Goal: Task Accomplishment & Management: Manage account settings

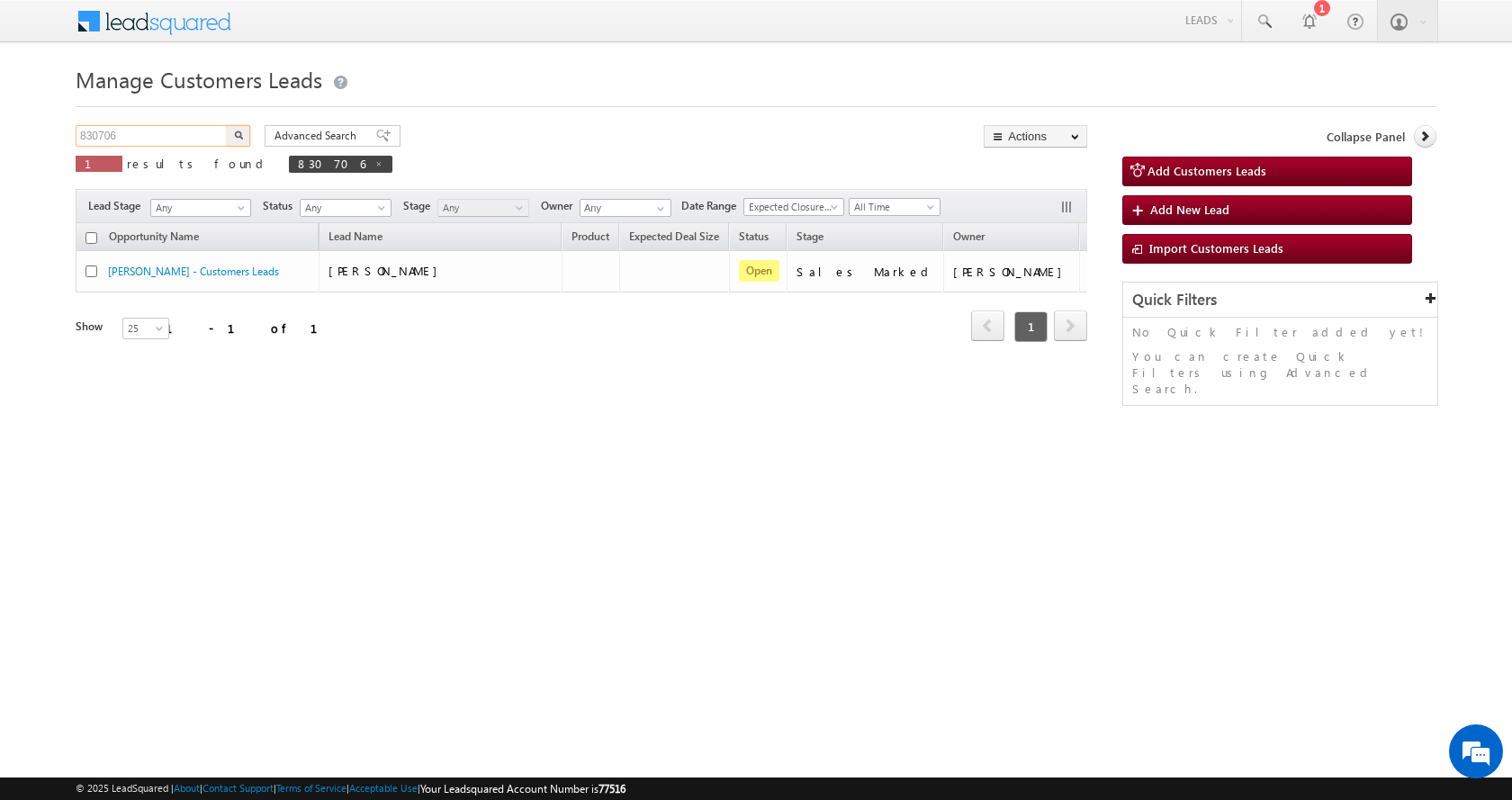
click at [107, 137] on input "830706" at bounding box center [152, 135] width 154 height 21
paste input "71811"
type input "871811"
click at [227, 125] on button "button" at bounding box center [238, 135] width 23 height 21
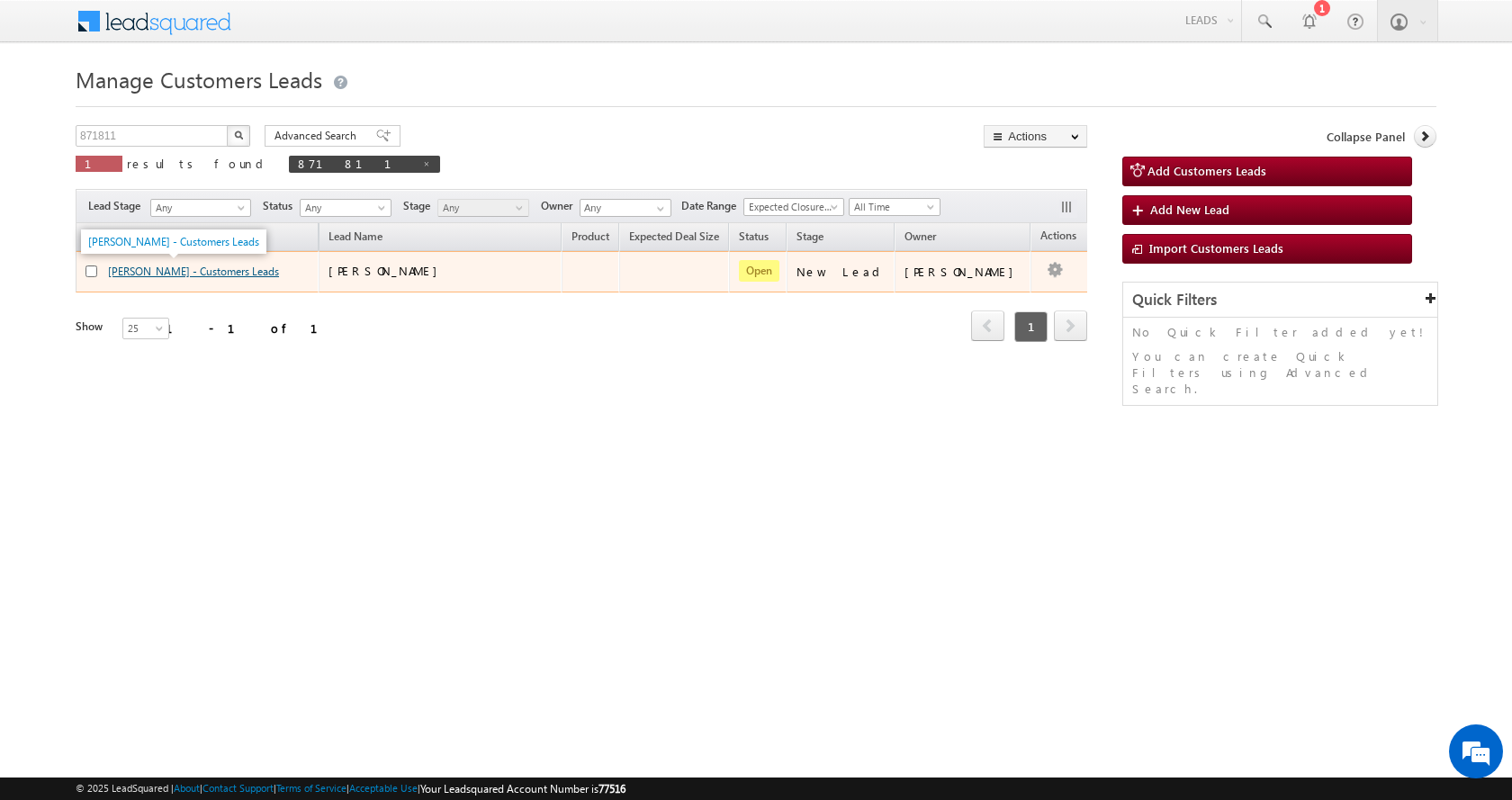
click at [213, 270] on link "[PERSON_NAME] - Customers Leads" at bounding box center [193, 271] width 171 height 14
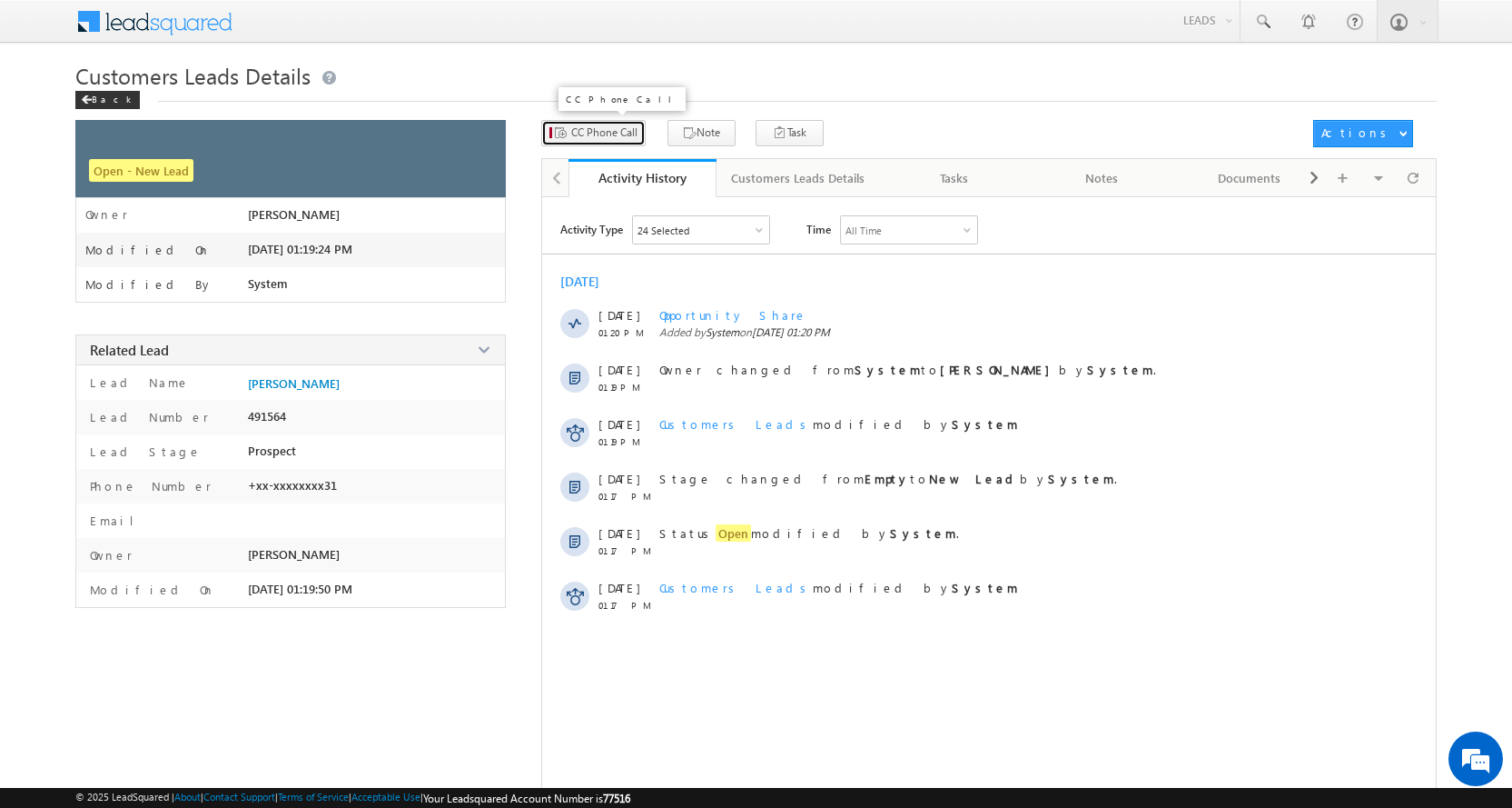
click at [605, 130] on span "CC Phone Call" at bounding box center [604, 133] width 66 height 17
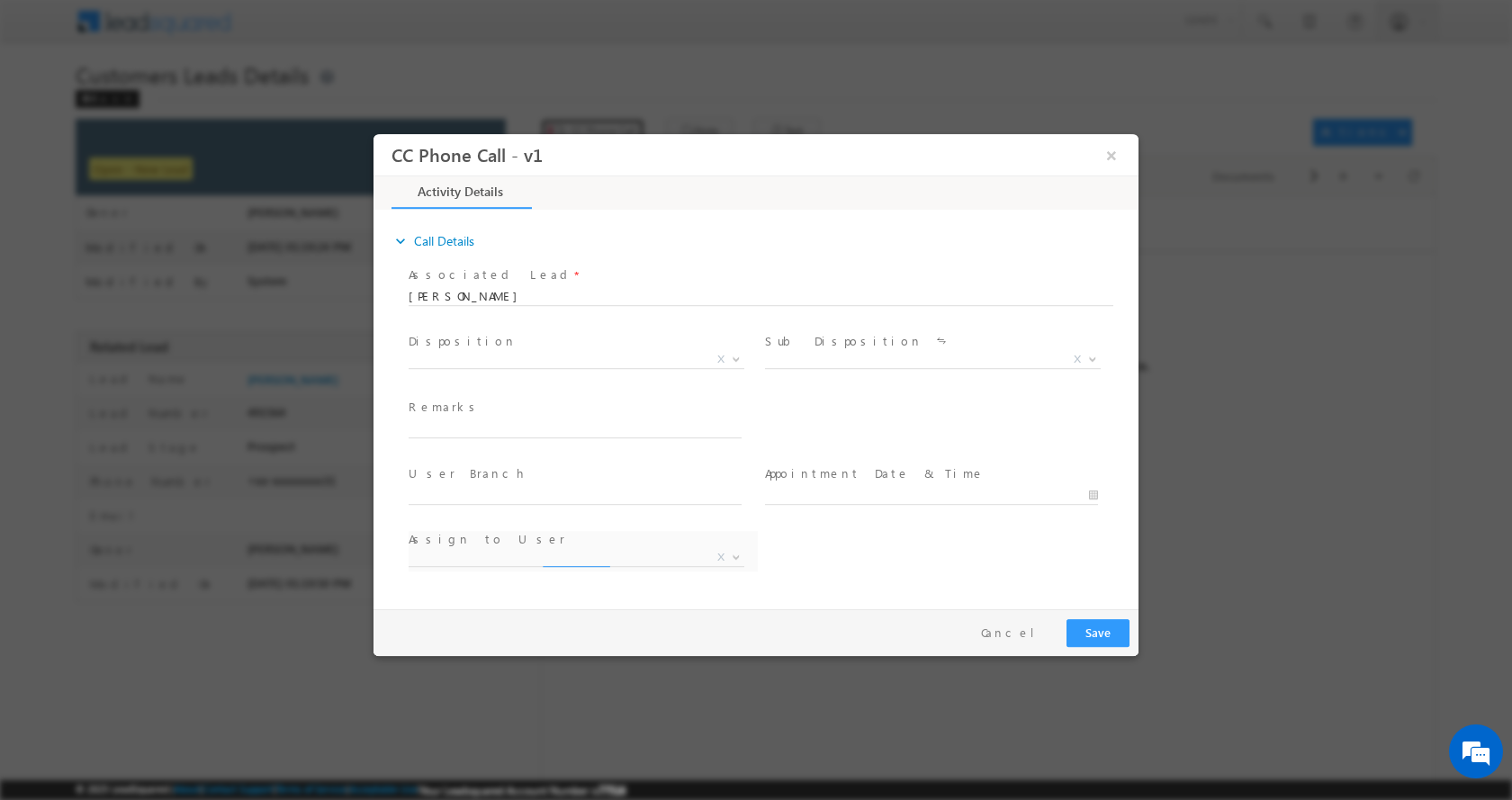
select select "amitbhai.tomar@sgrlimited.in"
click at [484, 421] on input "text" at bounding box center [574, 429] width 333 height 18
paste input "KALPESHKUMAR PANCHAL-8849878731-FLAT PURCHASE-PV-13 L-DOWN PEYMENT-3 L-LOAN-10 …"
type input "KALPESHKUMAR PANCHAL-8849878731-FLAT PURCHASE-PV-13 L-DOWN PEYMENT-3 L-LOAN-10 …"
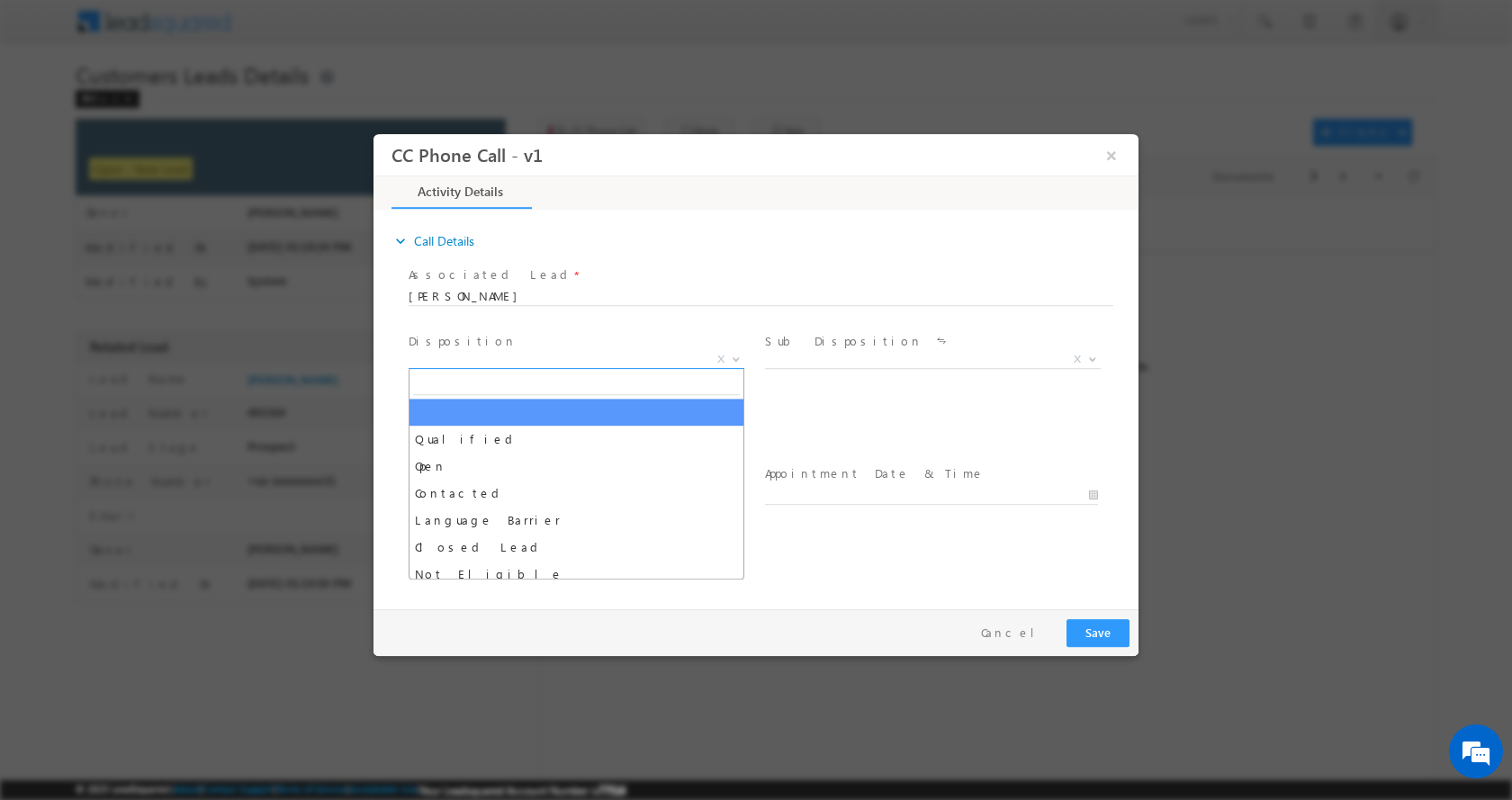
click at [736, 358] on b at bounding box center [737, 358] width 11 height 6
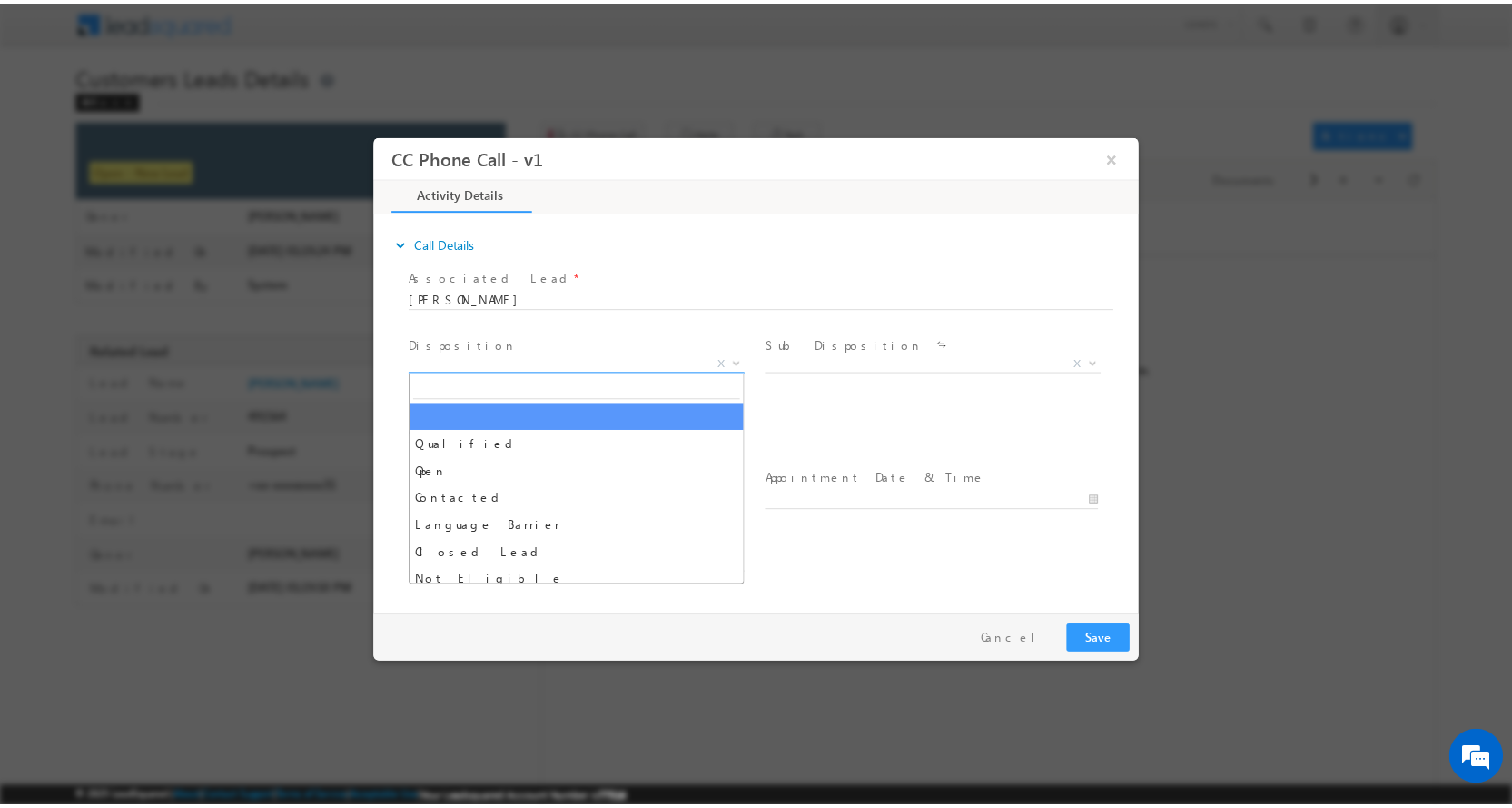
scroll to position [0, 0]
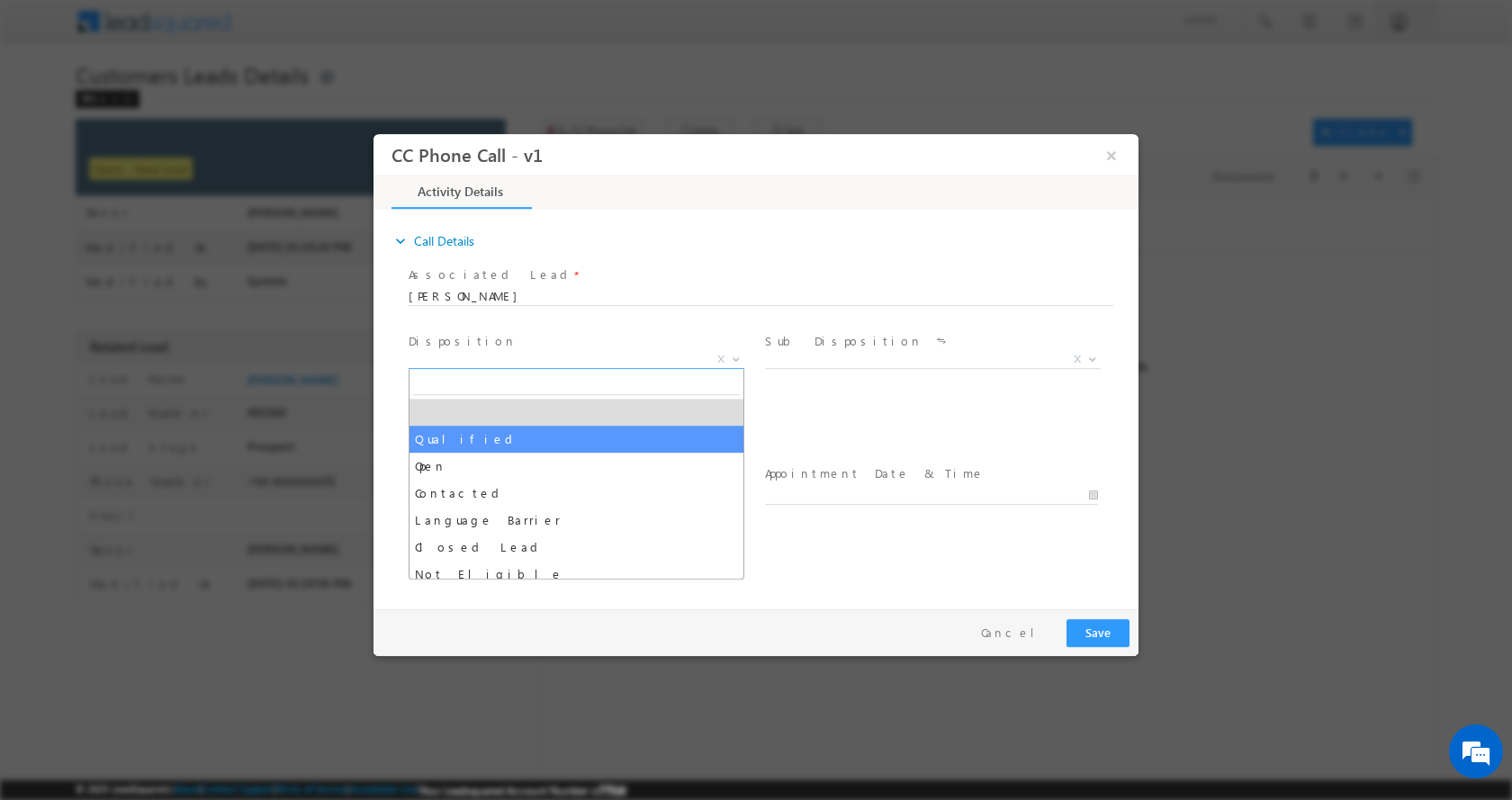
select select "Qualified"
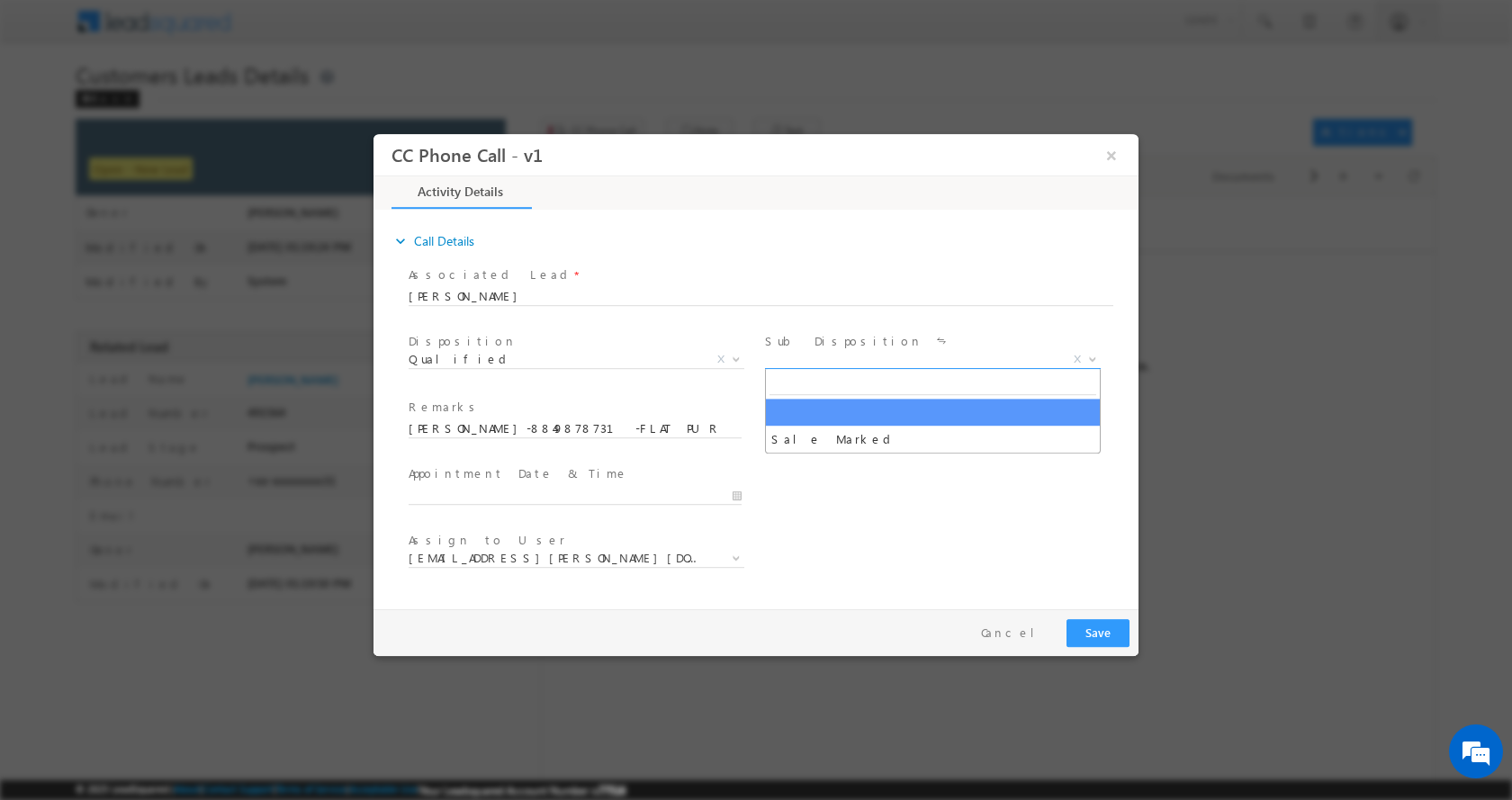
click at [1089, 358] on b at bounding box center [1093, 358] width 11 height 6
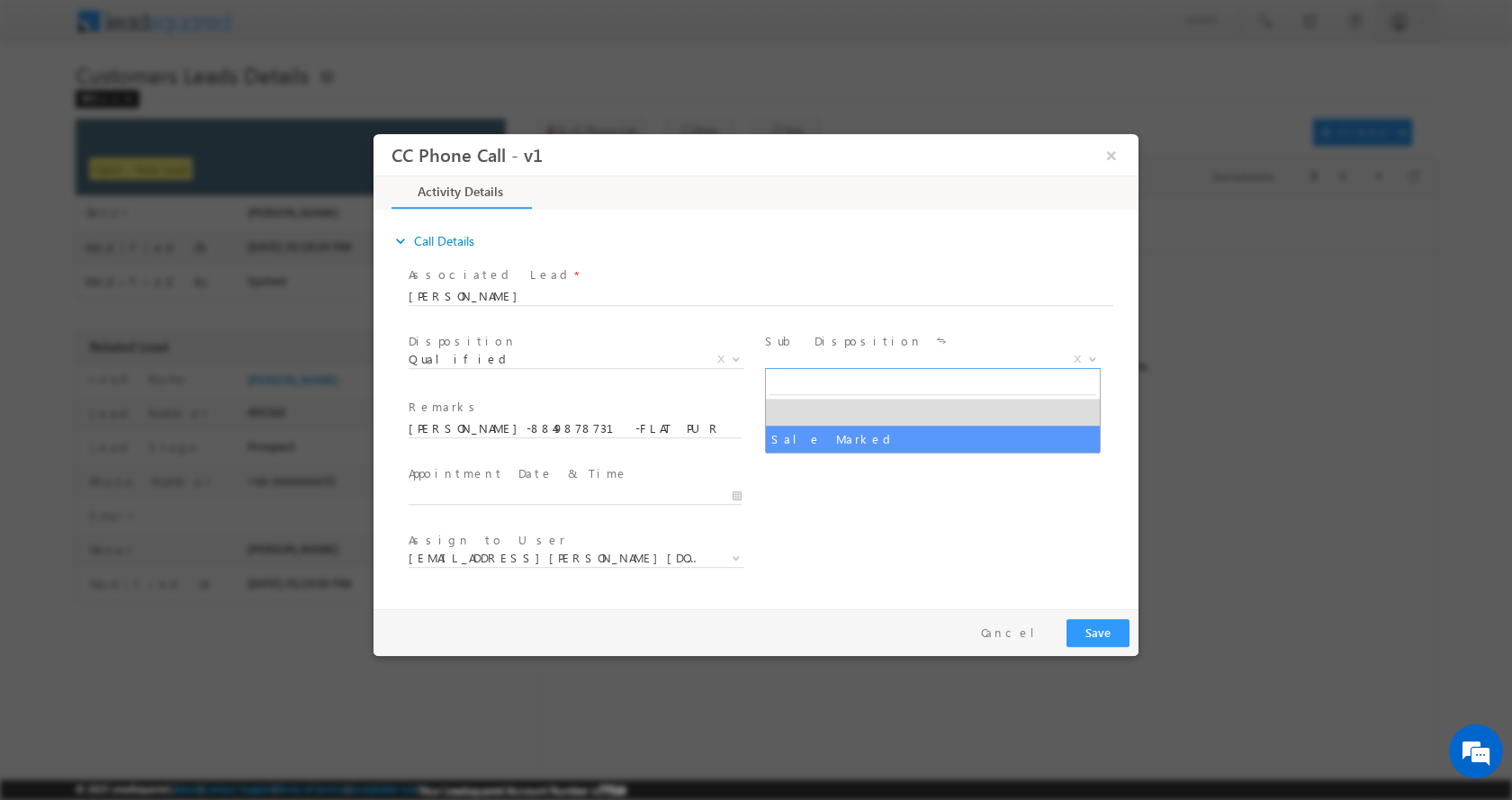
select select "Sale Marked"
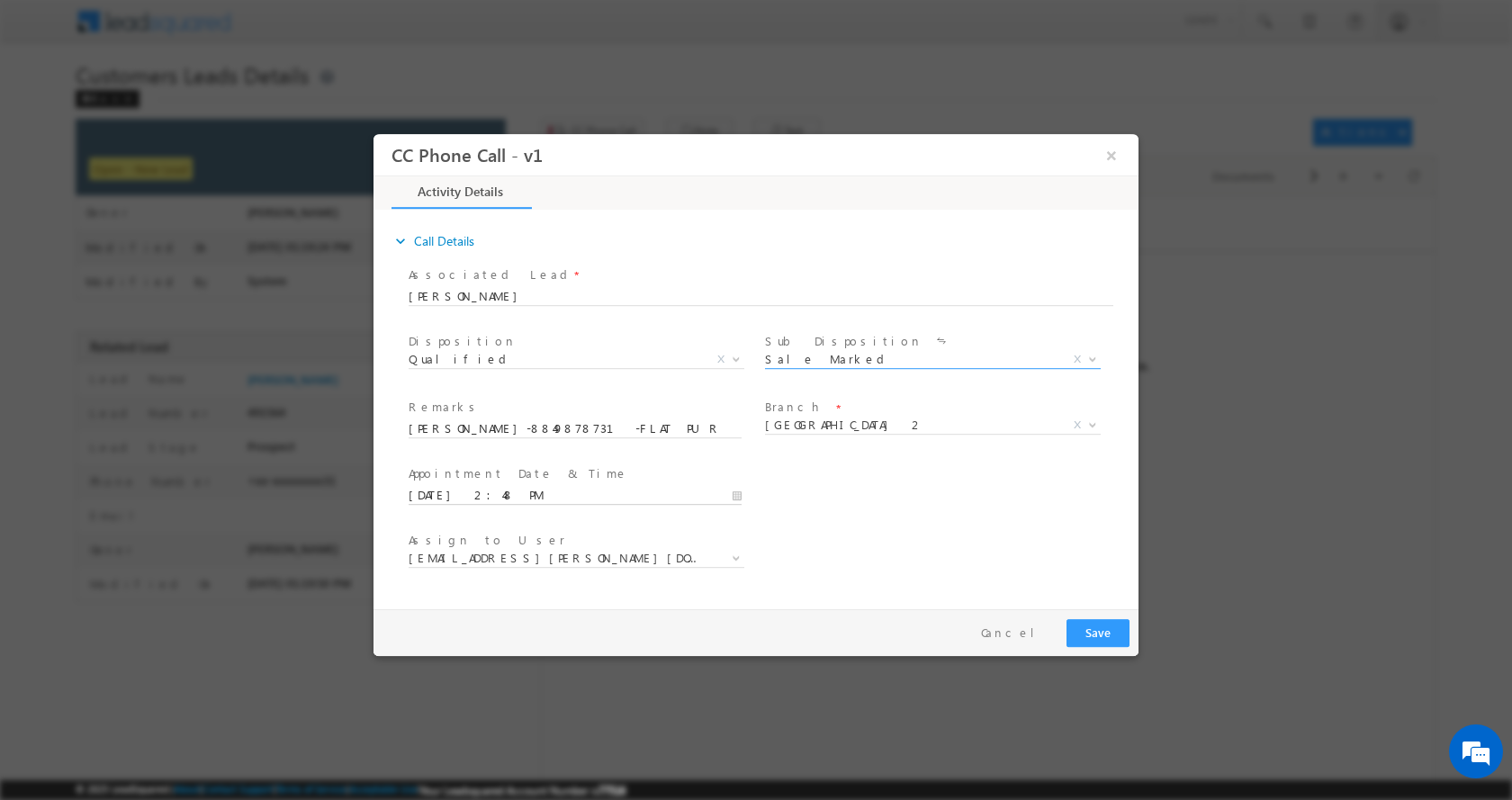
click at [728, 496] on input "09/12/2025 2:48 PM" at bounding box center [574, 495] width 333 height 18
type input "09/13/2025 3:48 PM"
type input "03"
click at [475, 461] on span at bounding box center [477, 465] width 13 height 14
type input "09/13/2025 4:48 PM"
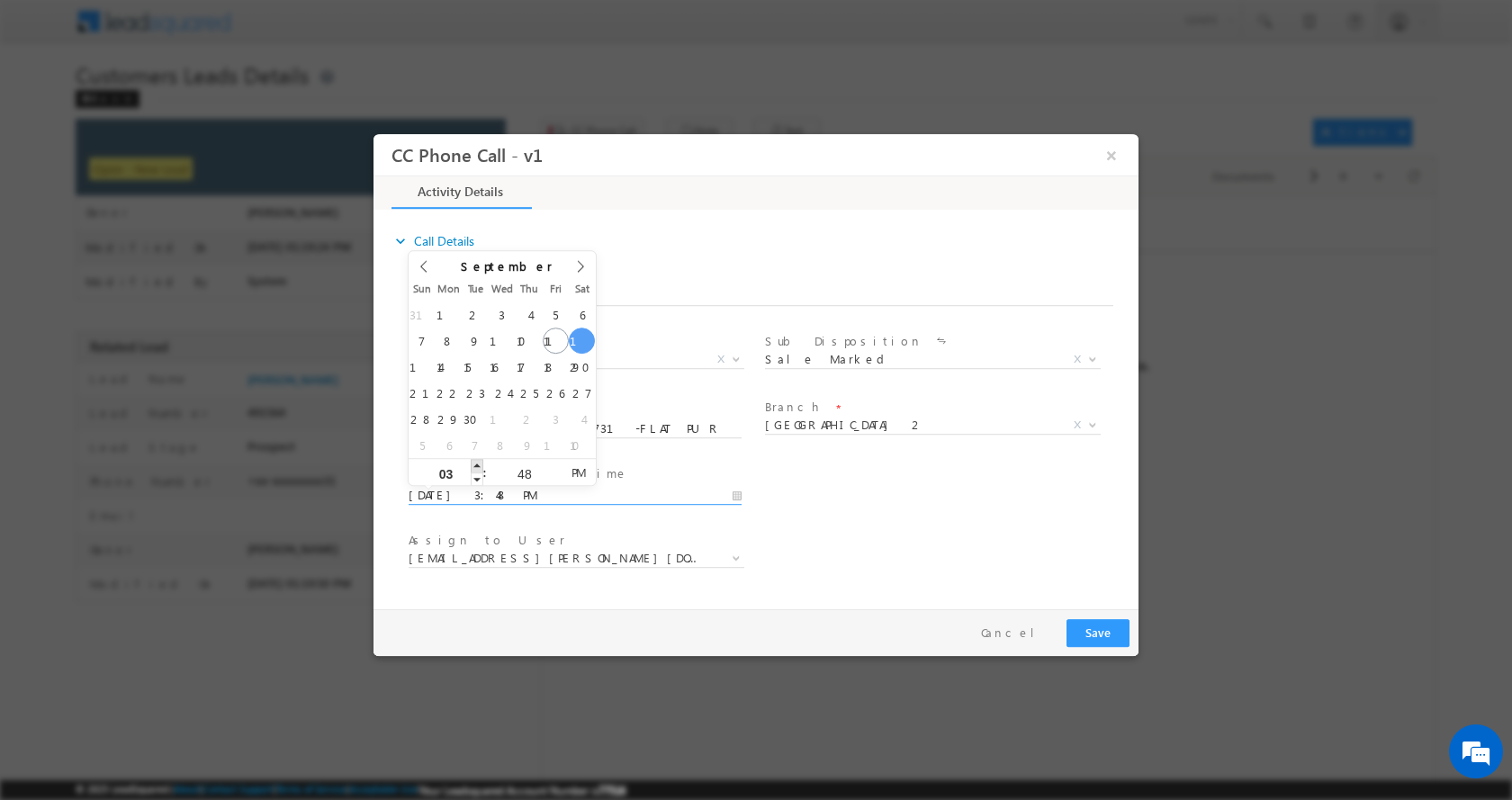
type input "04"
click at [475, 461] on span at bounding box center [477, 465] width 13 height 14
type input "09/13/2025 5:48 PM"
type input "05"
click at [475, 461] on span at bounding box center [477, 465] width 13 height 14
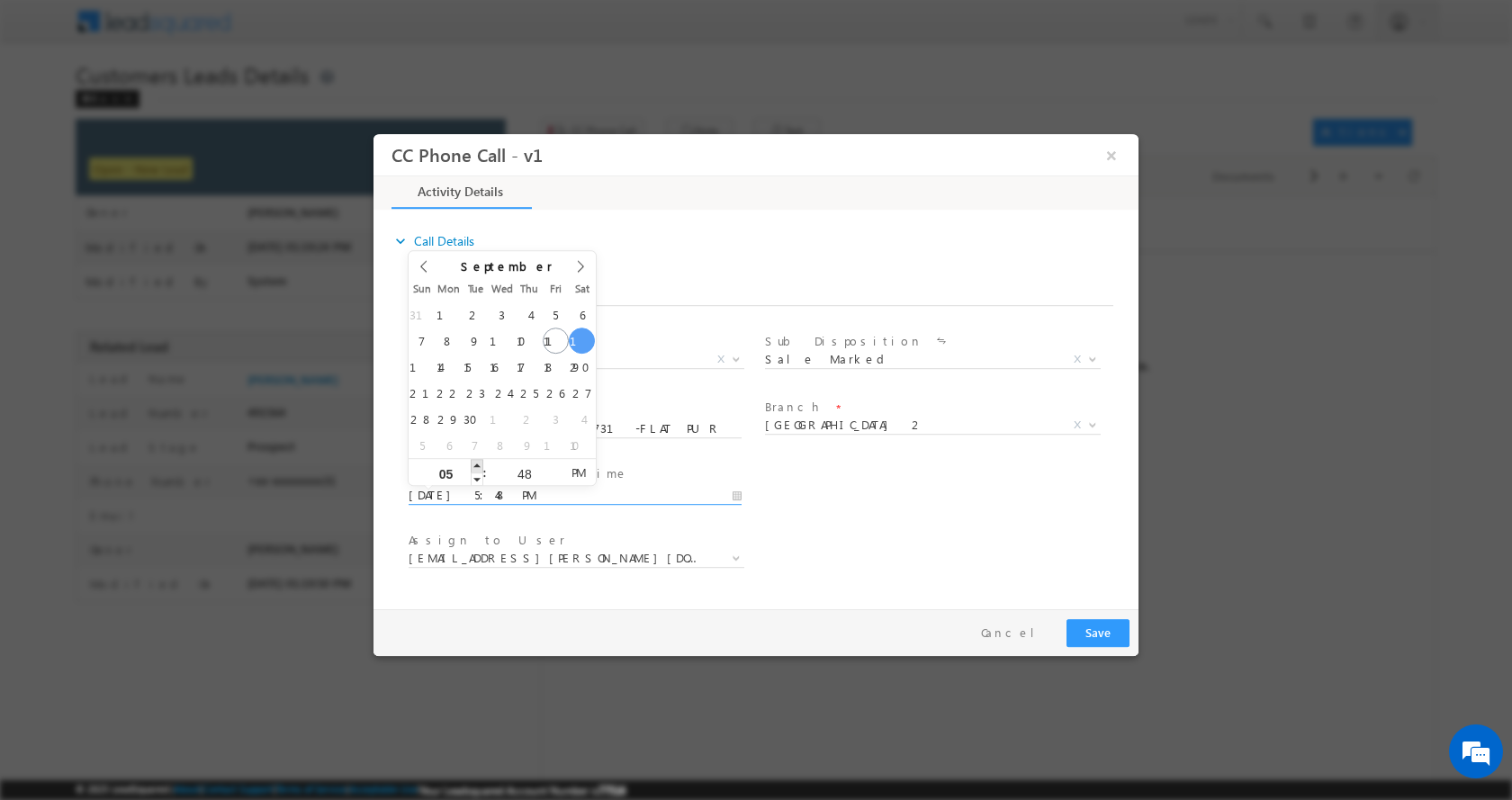
type input "09/13/2025 6:48 PM"
type input "06"
click at [475, 461] on span at bounding box center [477, 465] width 13 height 14
type input "09/13/2025 7:48 PM"
type input "07"
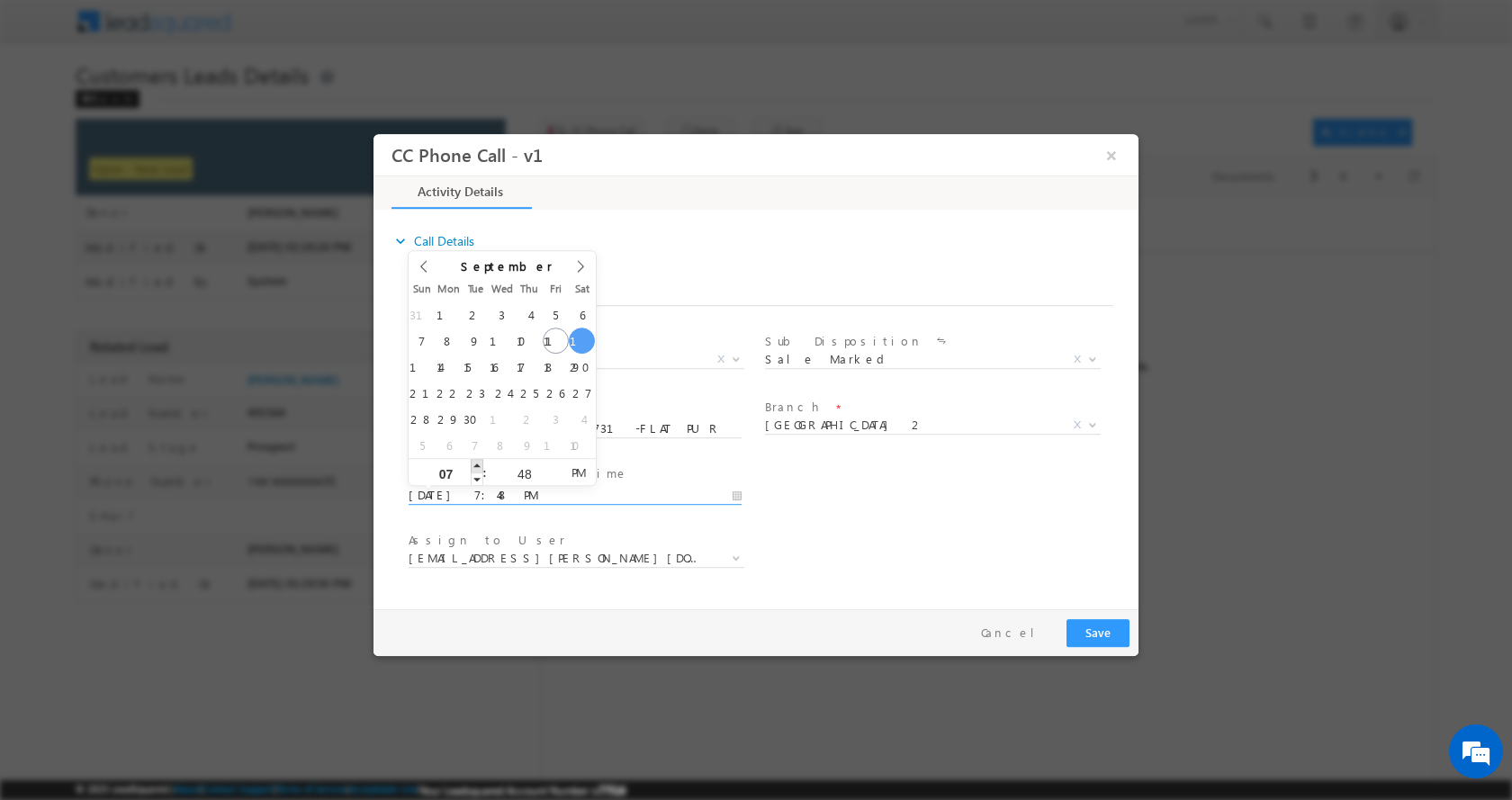
click at [475, 461] on span at bounding box center [477, 465] width 13 height 14
type input "09/13/2025 8:48 PM"
type input "08"
click at [472, 466] on span at bounding box center [477, 465] width 13 height 14
type input "09/13/2025 7:48 PM"
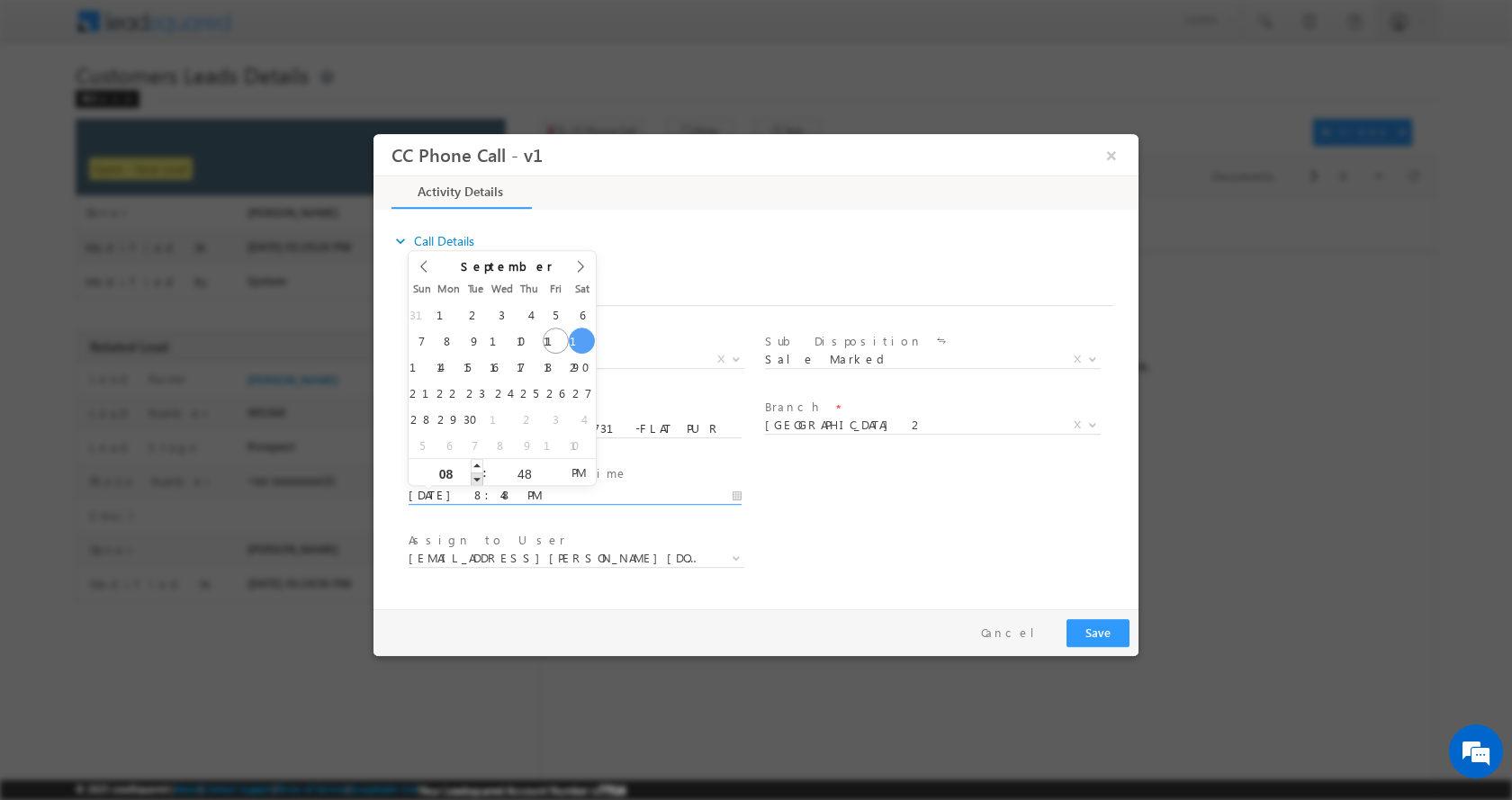
type input "07"
click at [474, 480] on span at bounding box center [477, 477] width 13 height 14
type input "09/13/2025 6:48 PM"
type input "06"
click at [474, 480] on span at bounding box center [477, 477] width 13 height 14
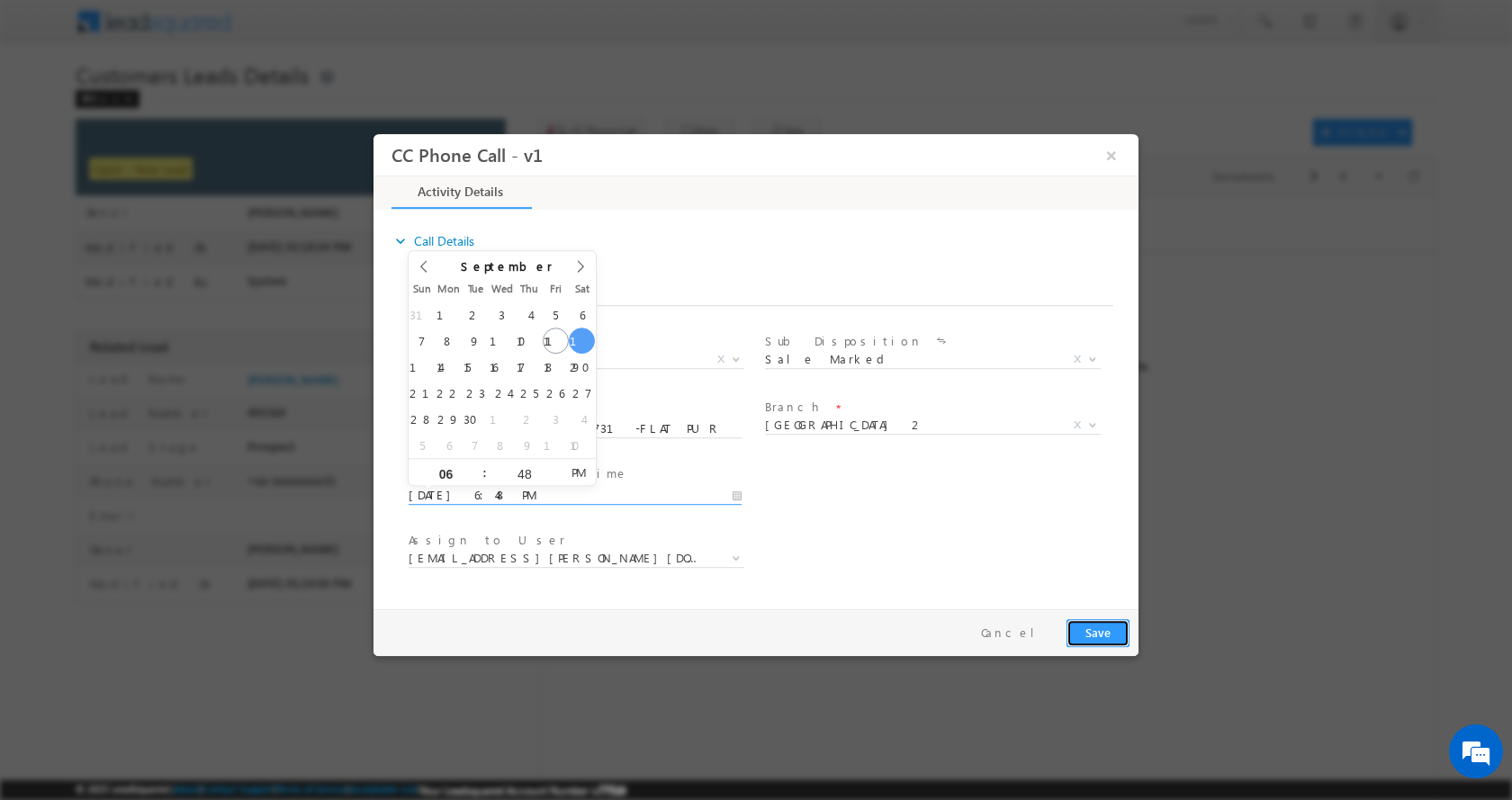
click at [1088, 641] on button "Save" at bounding box center [1098, 632] width 63 height 28
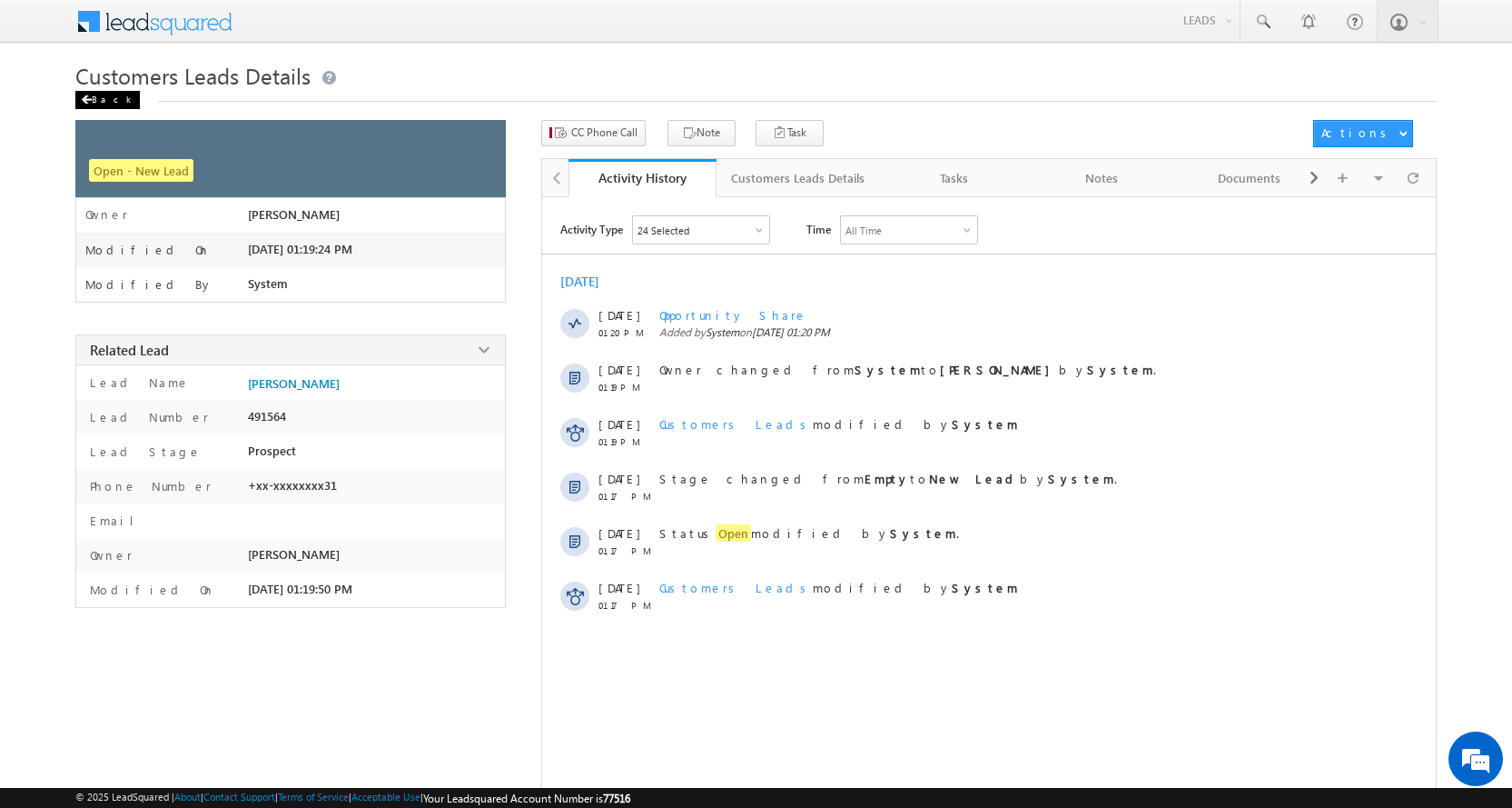
click at [109, 98] on div "Back" at bounding box center [107, 101] width 64 height 19
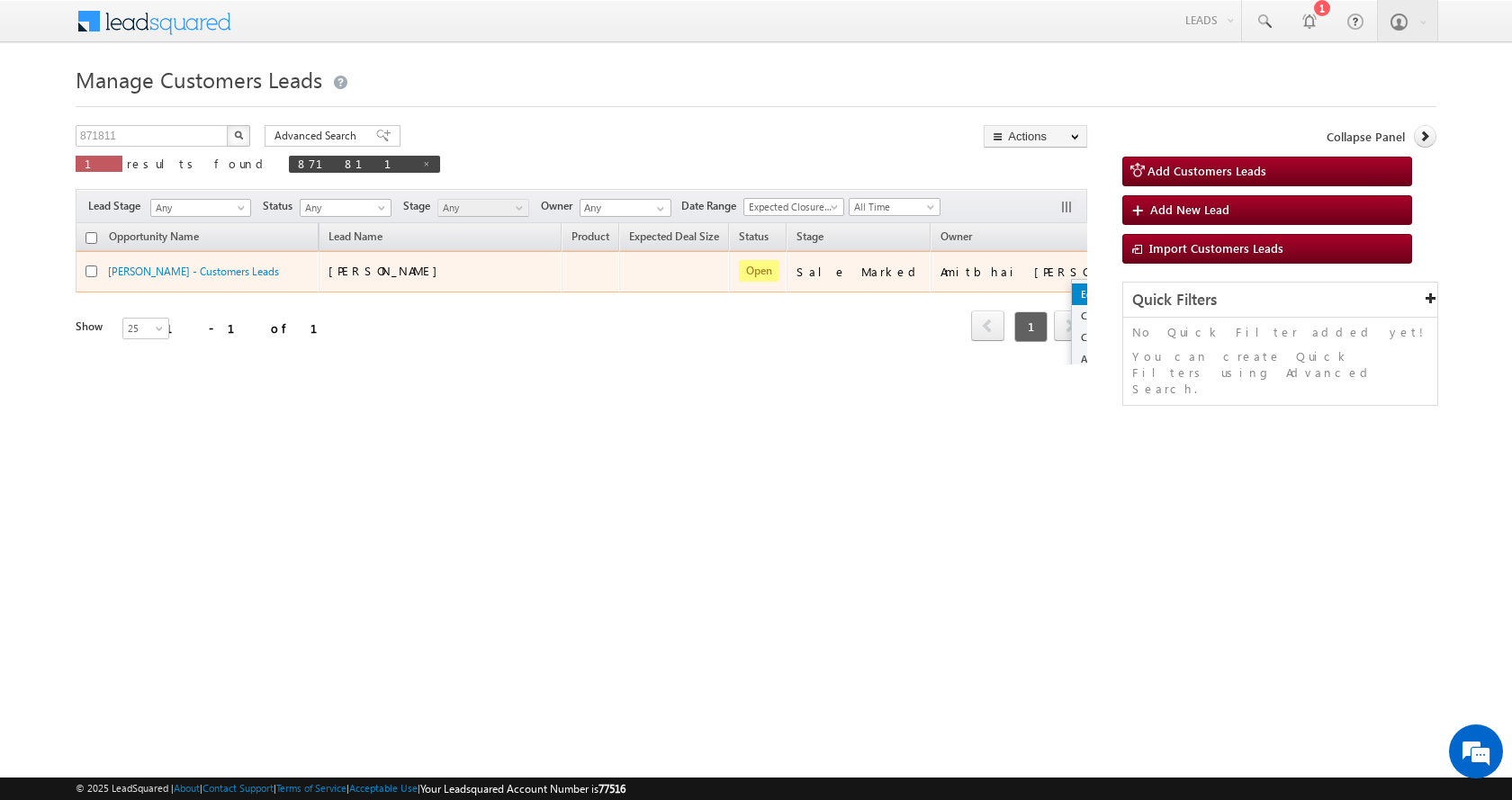
click at [1072, 291] on link "Edit" at bounding box center [1117, 293] width 90 height 21
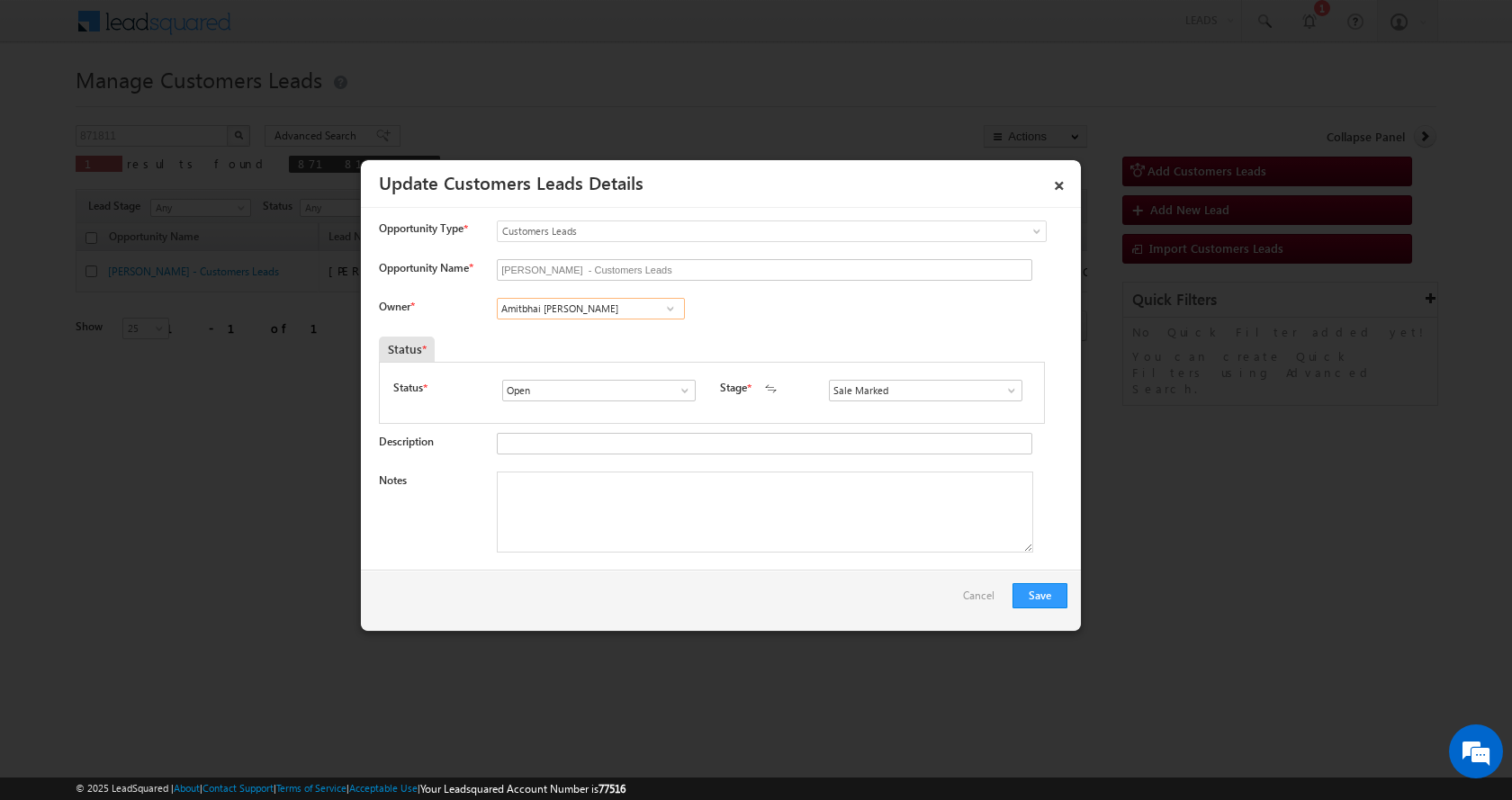
click at [545, 305] on input "Amitbhai [PERSON_NAME]" at bounding box center [591, 308] width 188 height 21
paste input "[PERSON_NAME]"
click at [648, 332] on link "[PERSON_NAME] [PERSON_NAME][EMAIL_ADDRESS][DOMAIN_NAME]" at bounding box center [591, 336] width 188 height 34
type input "[PERSON_NAME]"
click at [561, 491] on textarea "Notes" at bounding box center [765, 512] width 537 height 81
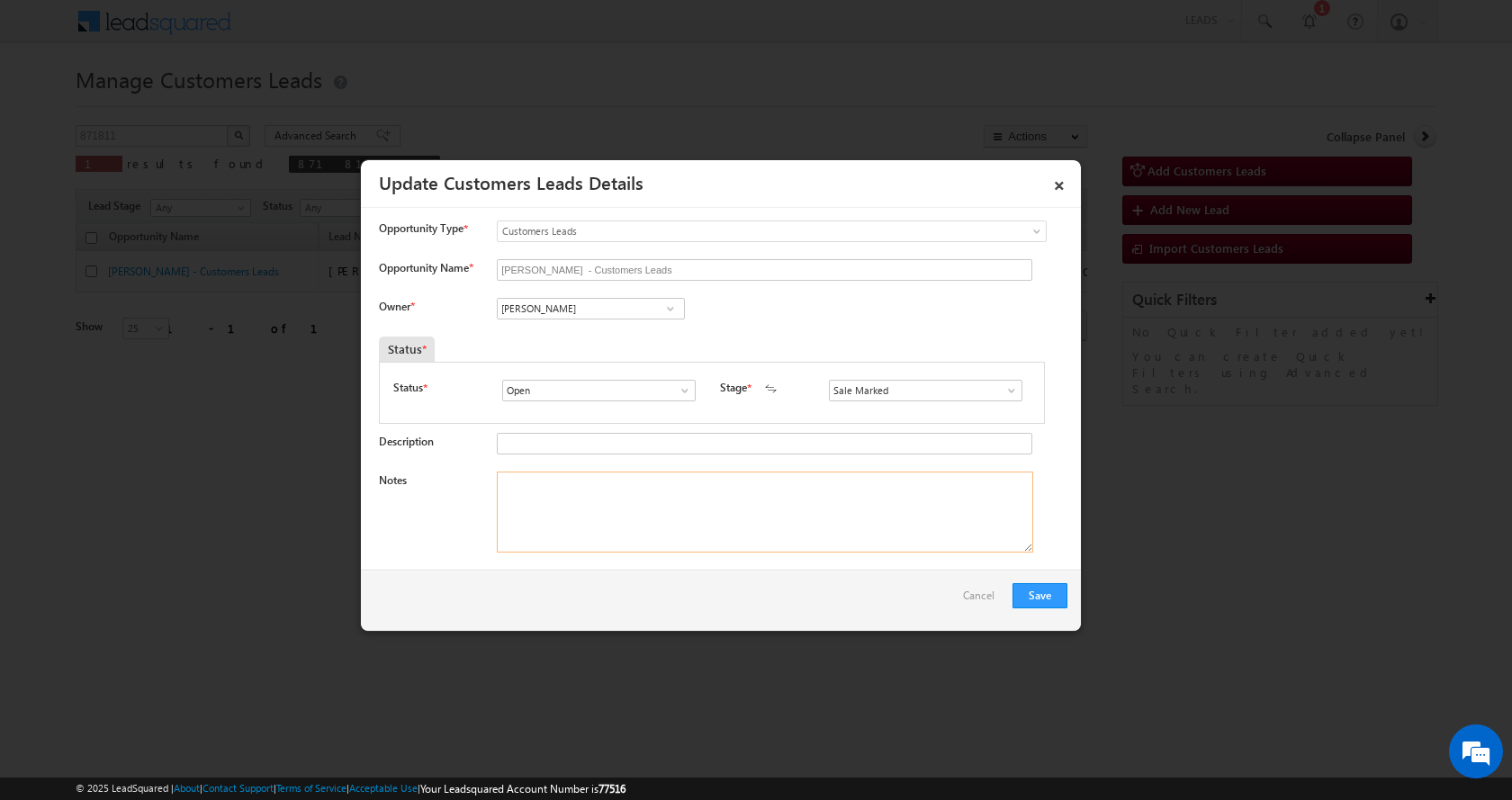
paste textarea "[PERSON_NAME]-8849878731-FLAT PURCHASE-PV-13 L-DOWN PEYMENT-3 L-LOAN-10 L-AGE-[…"
type textarea "[PERSON_NAME]-8849878731-FLAT PURCHASE-PV-13 L-DOWN PEYMENT-3 L-LOAN-10 L-AGE-[…"
click at [1044, 597] on button "Save" at bounding box center [1040, 595] width 55 height 25
